Goal: Transaction & Acquisition: Purchase product/service

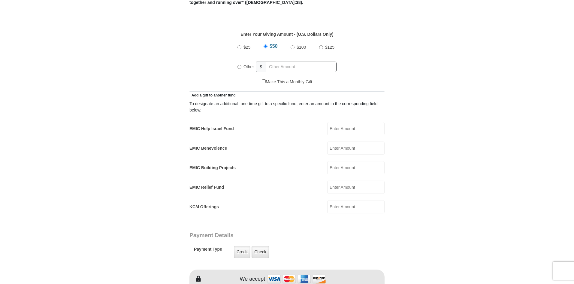
scroll to position [270, 0]
click at [239, 64] on input "Other" at bounding box center [240, 66] width 4 height 4
radio input "true"
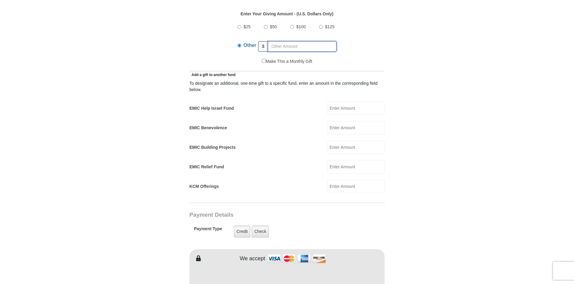
scroll to position [300, 0]
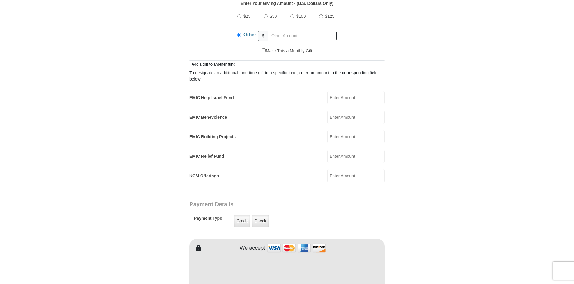
click at [323, 14] on input "$125" at bounding box center [321, 16] width 4 height 4
radio input "true"
click at [351, 91] on input "EMIC Help Israel Fund" at bounding box center [355, 97] width 57 height 13
type input "10.00"
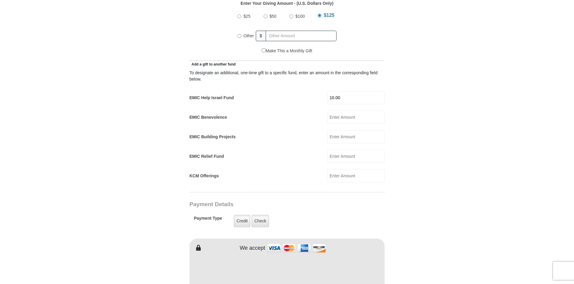
click at [346, 111] on input "EMIC Benevolence" at bounding box center [355, 117] width 57 height 13
type input "10.00"
click at [339, 150] on input "EMIC Relief Fund" at bounding box center [355, 156] width 57 height 13
type input "5.00"
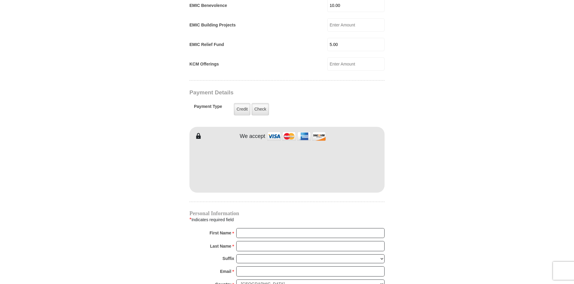
scroll to position [420, 0]
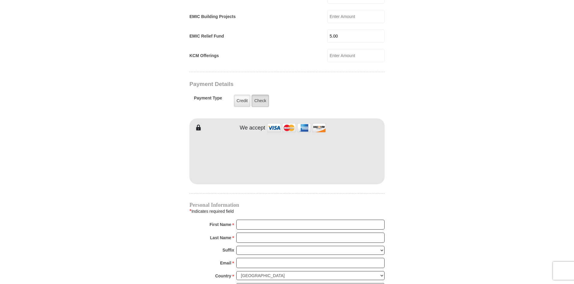
click at [262, 95] on label "Check" at bounding box center [260, 101] width 17 height 12
click at [0, 0] on input "Check" at bounding box center [0, 0] width 0 height 0
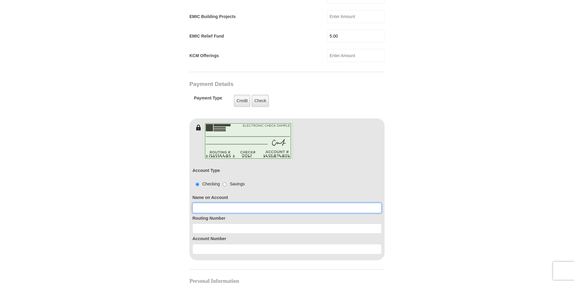
click at [252, 203] on input at bounding box center [287, 208] width 189 height 10
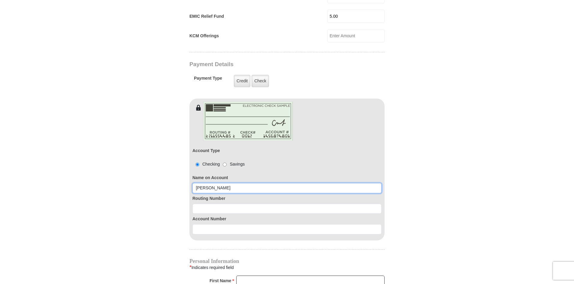
scroll to position [451, 0]
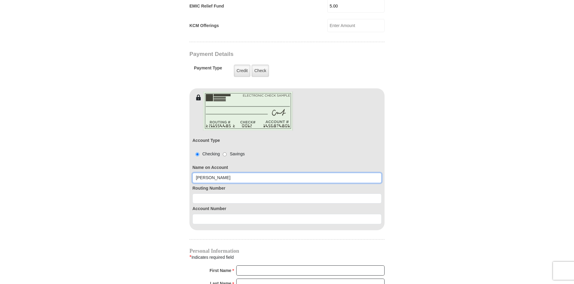
type input "[PERSON_NAME]"
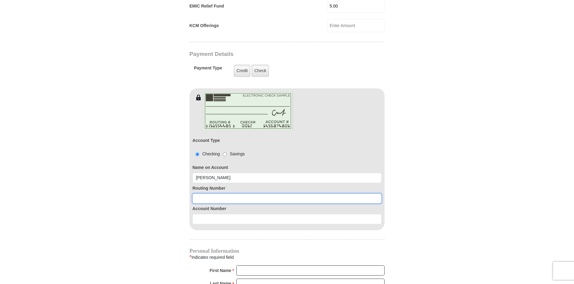
click at [249, 193] on input at bounding box center [287, 198] width 189 height 10
type input "296076369"
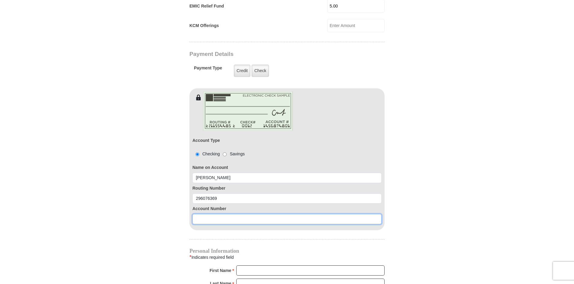
click at [287, 214] on input at bounding box center [287, 219] width 189 height 10
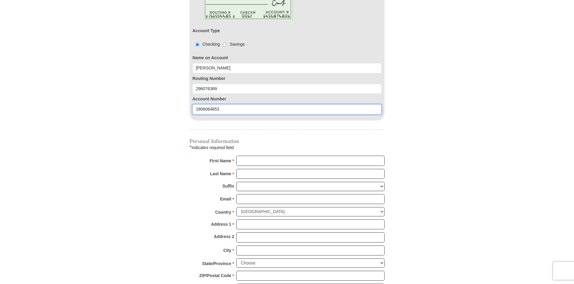
scroll to position [571, 0]
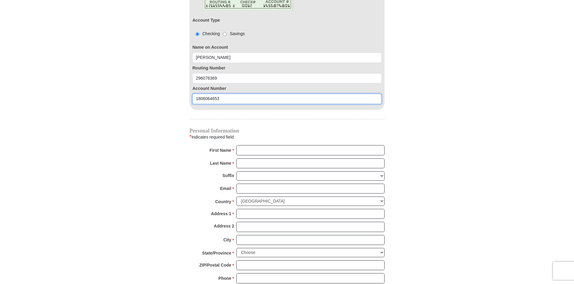
type input "1806064653"
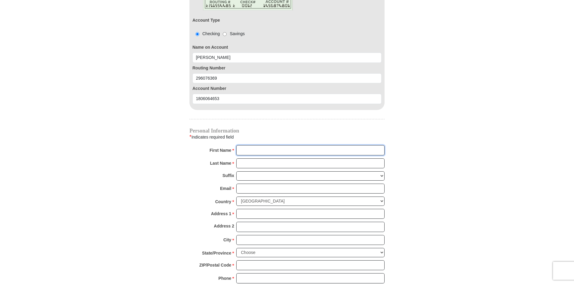
click at [282, 145] on input "First Name *" at bounding box center [310, 150] width 148 height 10
type input "[PERSON_NAME]"
type input "Poisson"
type input "[EMAIL_ADDRESS][DOMAIN_NAME]"
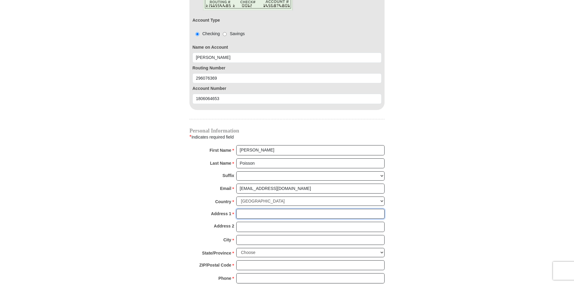
type input "[STREET_ADDRESS]"
type input "[GEOGRAPHIC_DATA]"
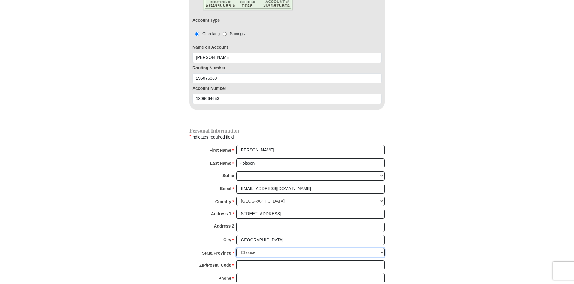
select select "[GEOGRAPHIC_DATA]"
type input "76244"
type input "9527694237"
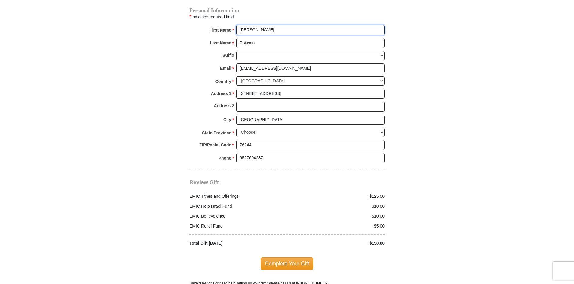
scroll to position [721, 0]
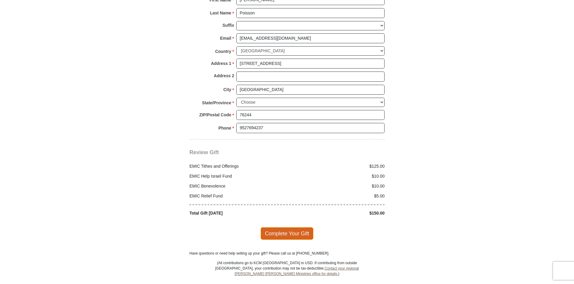
click at [283, 227] on span "Complete Your Gift" at bounding box center [287, 233] width 53 height 13
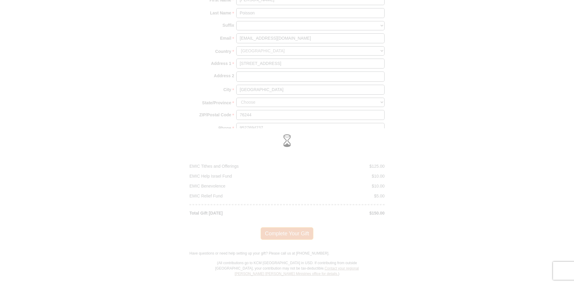
click at [283, 223] on div at bounding box center [287, 142] width 574 height 284
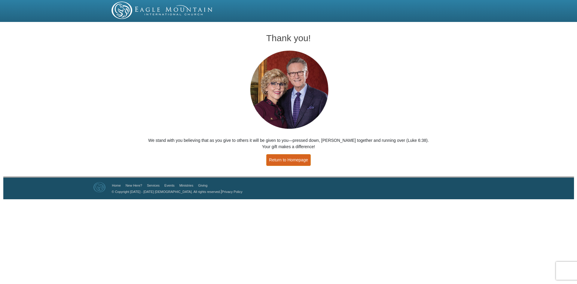
click at [297, 156] on link "Return to Homepage" at bounding box center [288, 160] width 44 height 12
